Goal: Find specific page/section: Find specific page/section

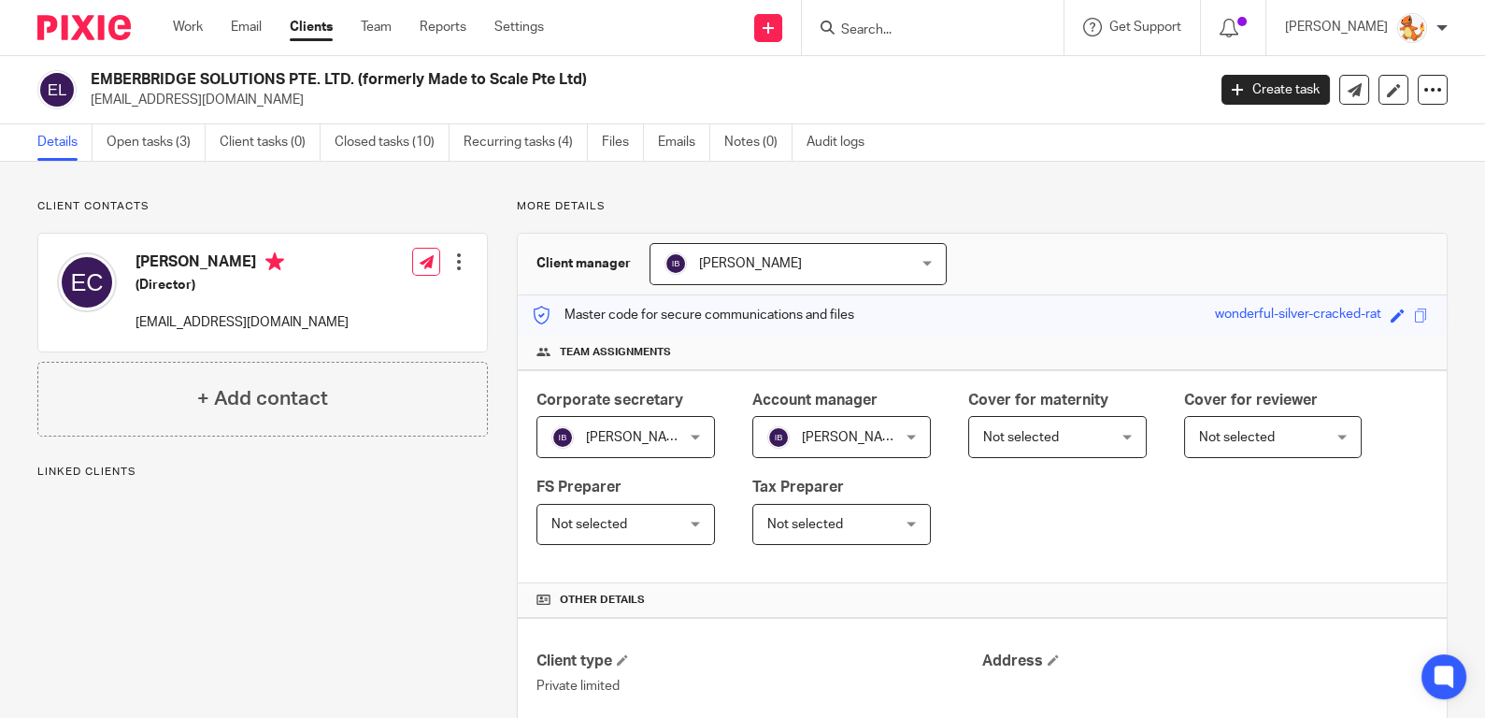
click at [932, 42] on div at bounding box center [933, 27] width 262 height 55
click at [913, 33] on input "Search" at bounding box center [923, 30] width 168 height 17
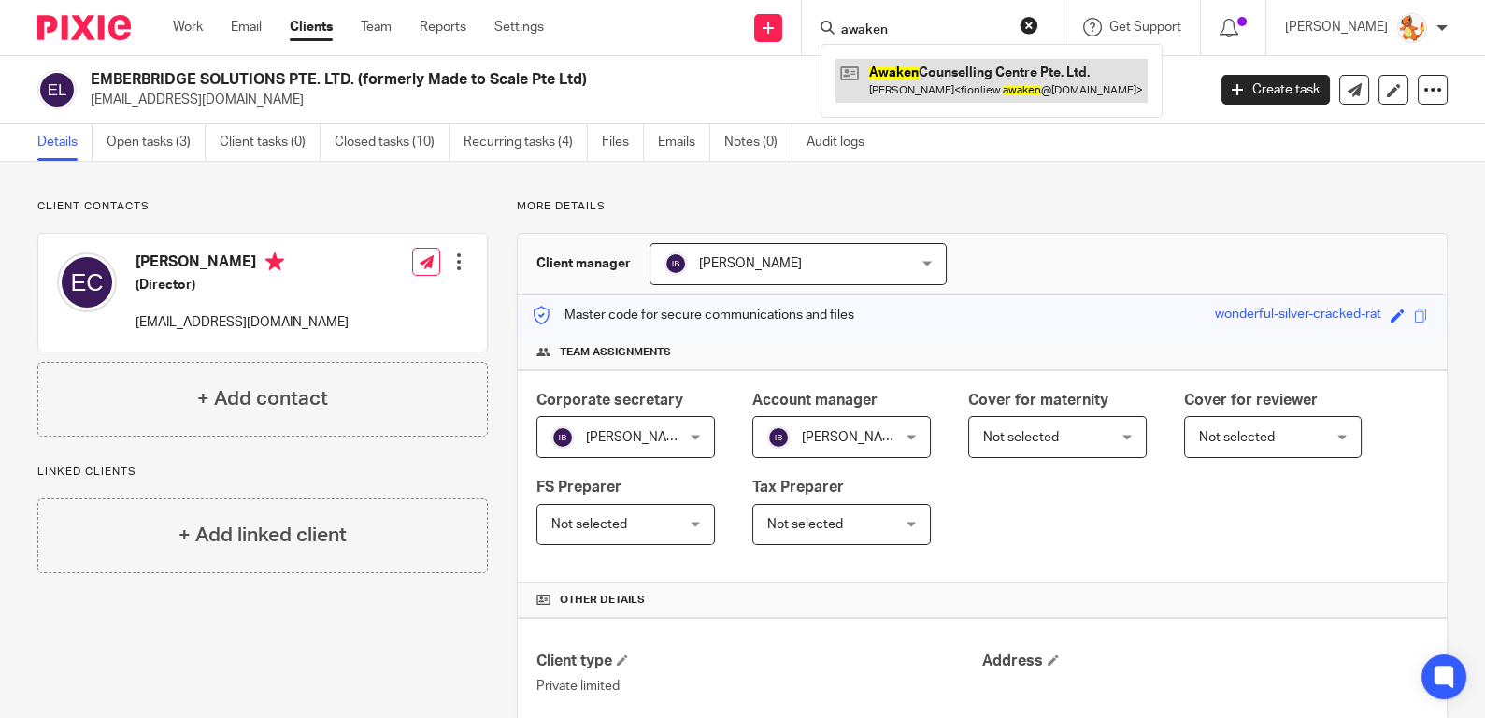
type input "awaken"
click at [952, 81] on link at bounding box center [991, 80] width 312 height 43
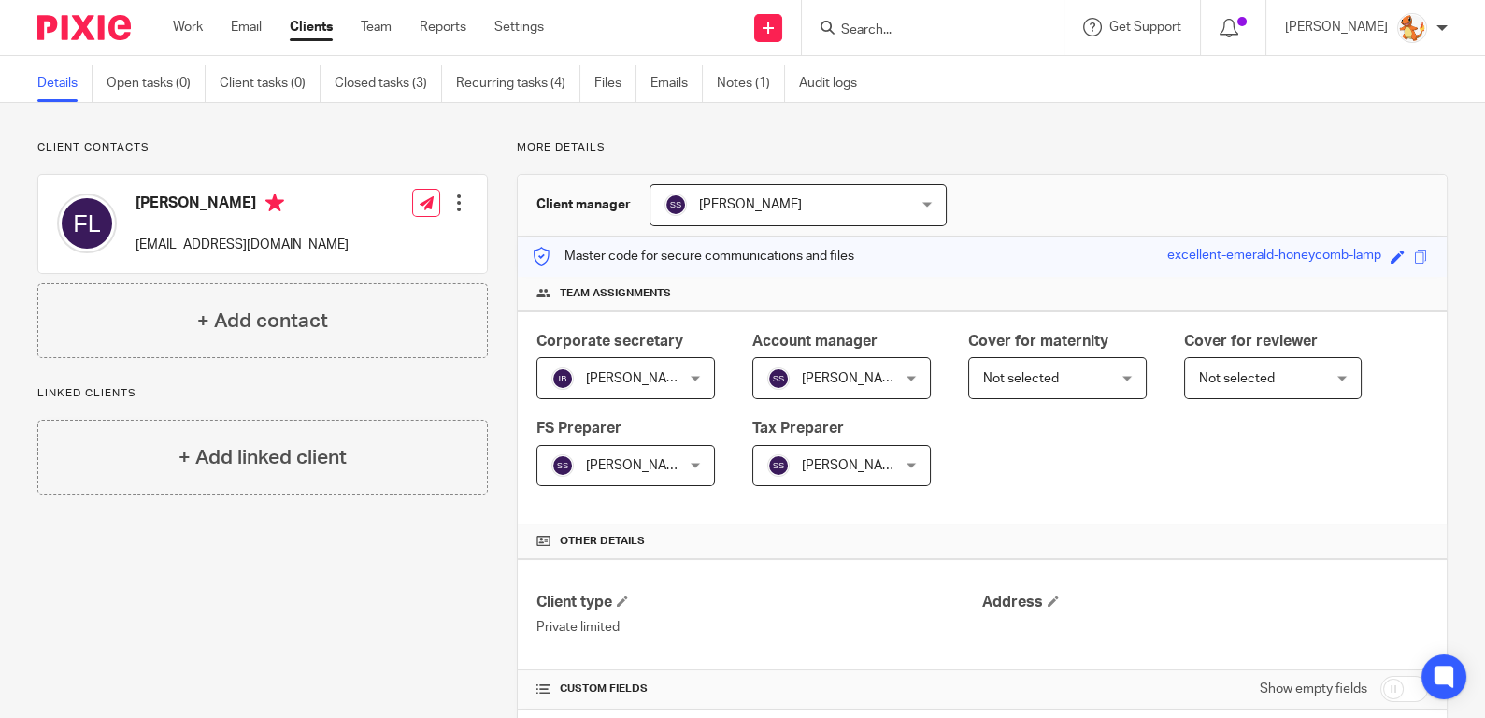
scroll to position [52, 0]
